Goal: Use online tool/utility: Utilize a website feature to perform a specific function

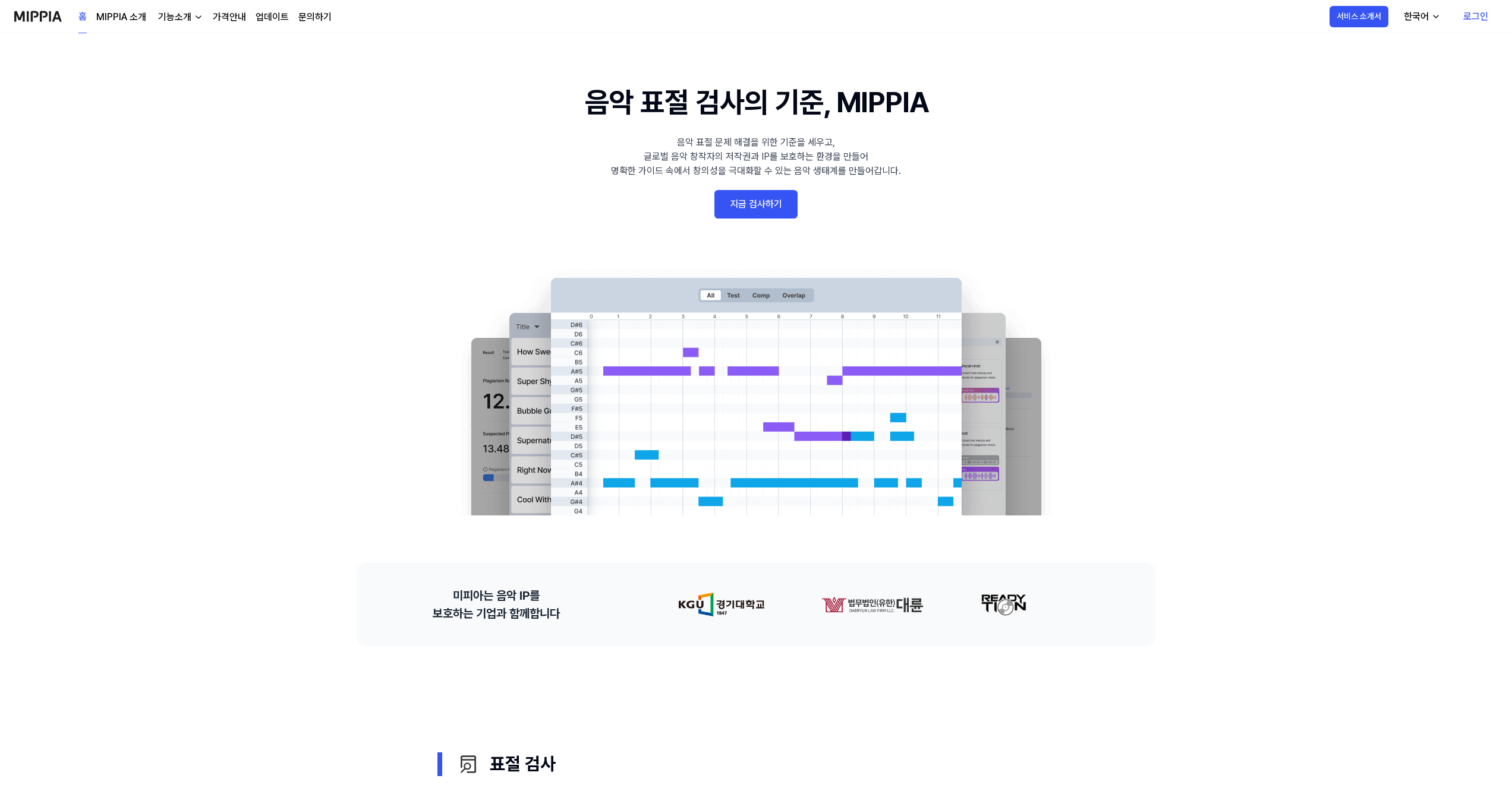
click at [774, 199] on link "지금 검사하기" at bounding box center [755, 203] width 83 height 28
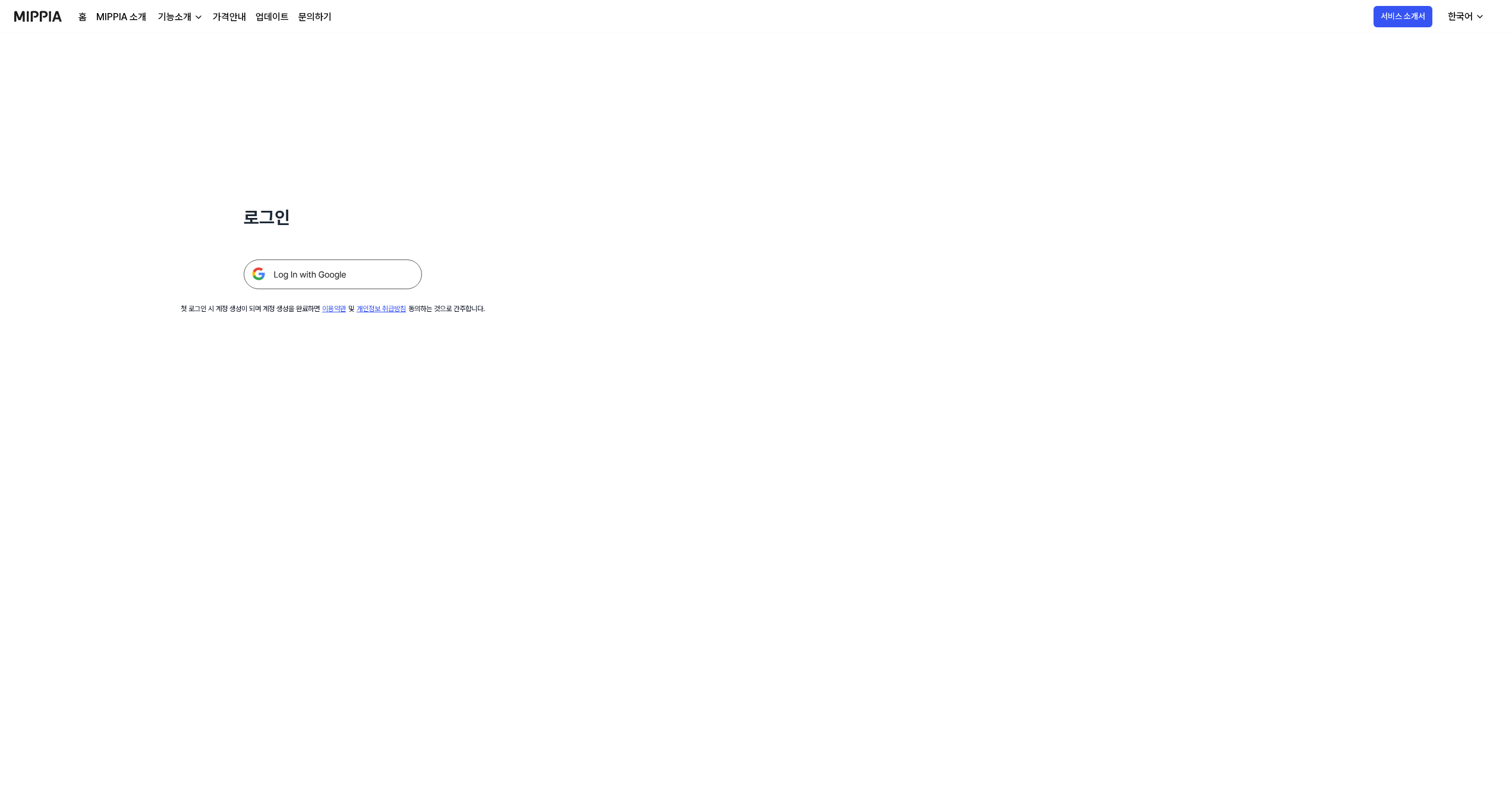
click at [322, 277] on img at bounding box center [332, 274] width 178 height 30
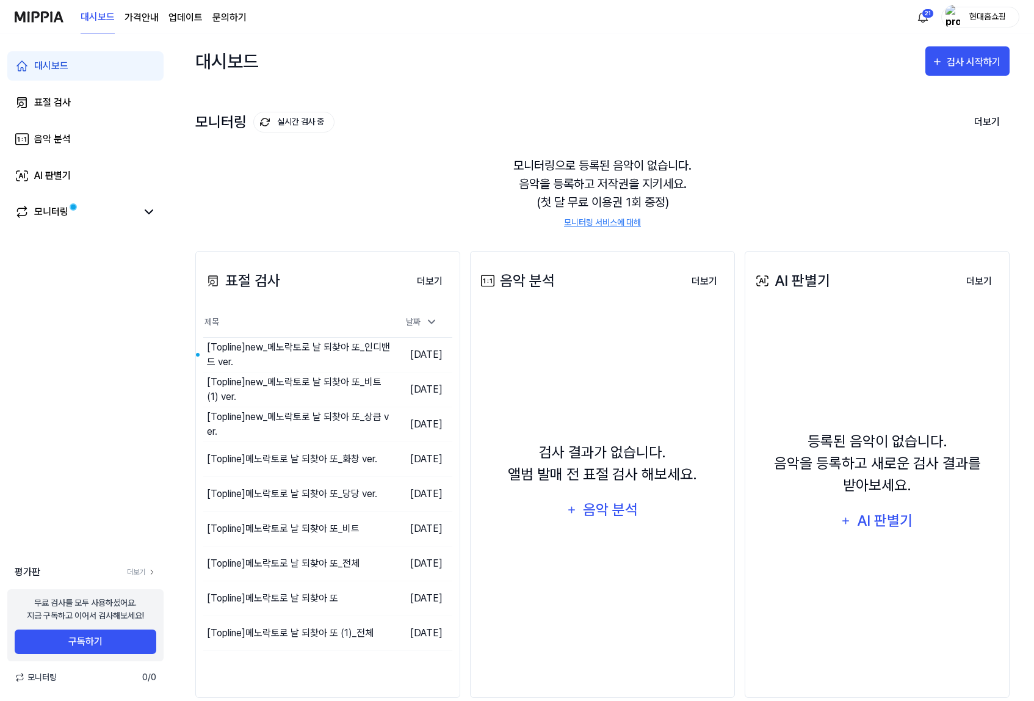
click at [445, 181] on div "모니터링으로 등록된 음악이 없습니다. 음악을 등록하고 저작권을 지키세요. (첫 달 무료 이용권 1회 증정) 모니터링 서비스에 대해" at bounding box center [602, 193] width 815 height 102
click at [949, 63] on div "검사 시작하기" at bounding box center [975, 62] width 57 height 16
click at [929, 89] on button "표절 검사" at bounding box center [937, 98] width 136 height 29
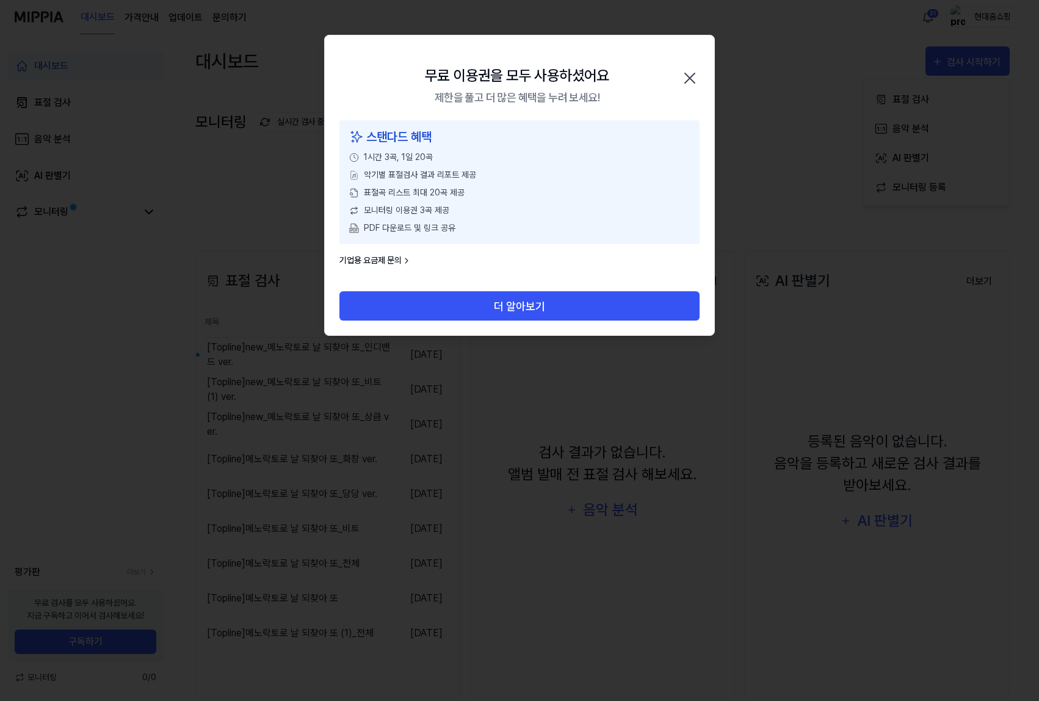
click at [689, 79] on icon "button" at bounding box center [690, 78] width 10 height 10
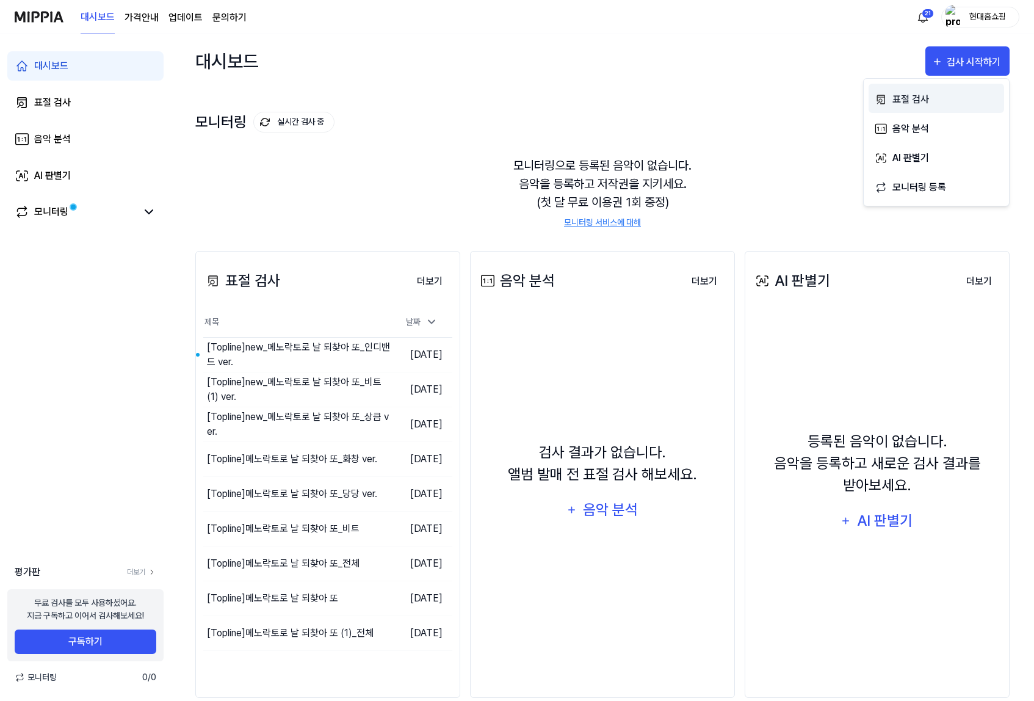
click at [917, 104] on div "표절 검사" at bounding box center [946, 100] width 106 height 16
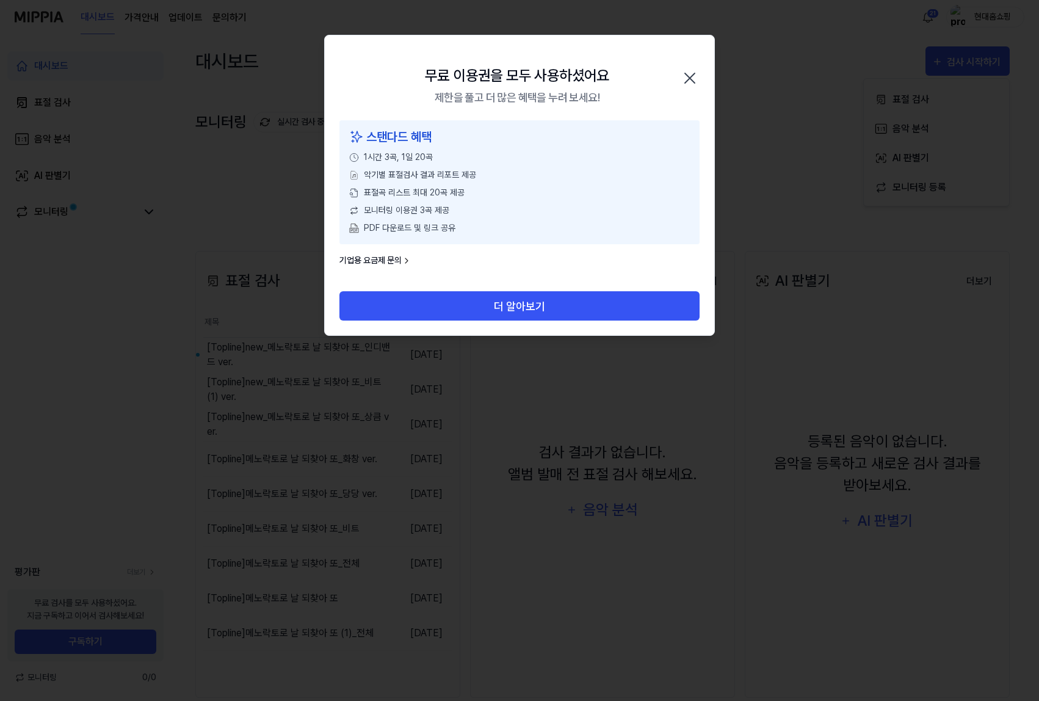
click at [689, 75] on icon "button" at bounding box center [690, 78] width 20 height 20
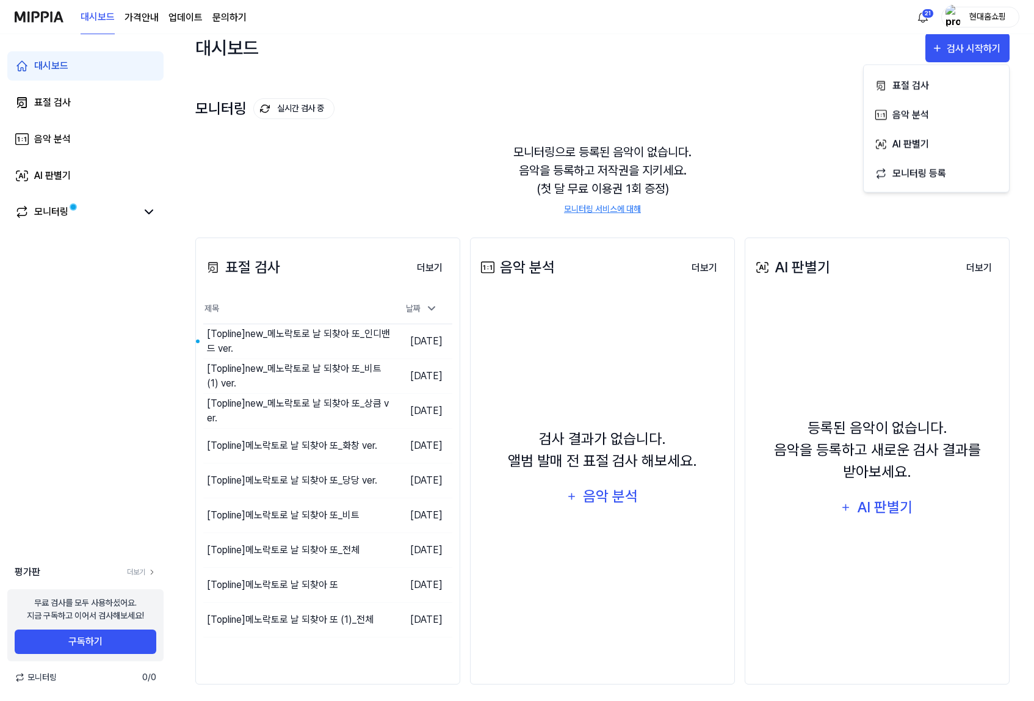
scroll to position [21, 0]
